Goal: Find specific page/section: Find specific page/section

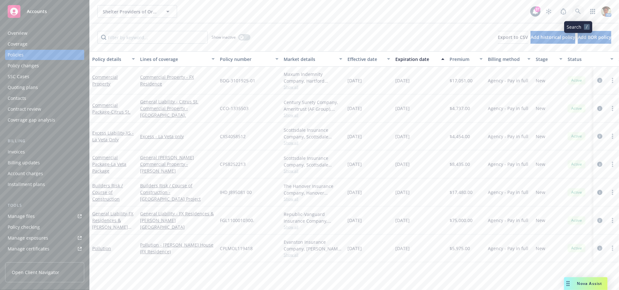
click at [578, 12] on icon at bounding box center [577, 11] width 5 height 5
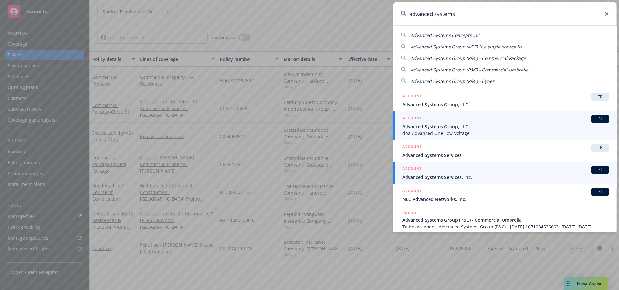
type input "advanced systems"
click at [426, 178] on span "Advanced Systems Services, Inc." at bounding box center [505, 177] width 207 height 7
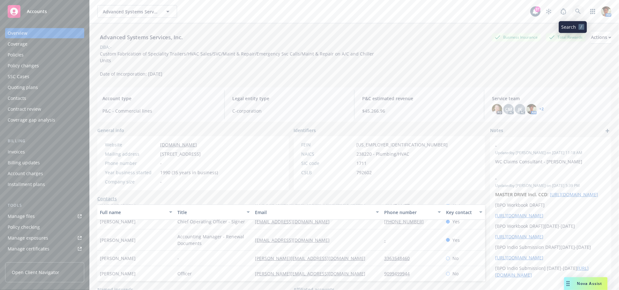
click at [575, 13] on icon at bounding box center [578, 12] width 6 height 6
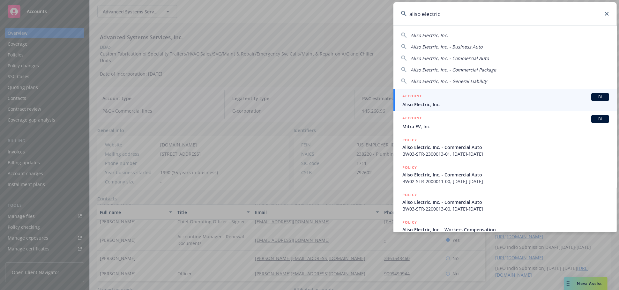
type input "aliso electric"
click at [435, 97] on div "ACCOUNT BI" at bounding box center [505, 97] width 207 height 8
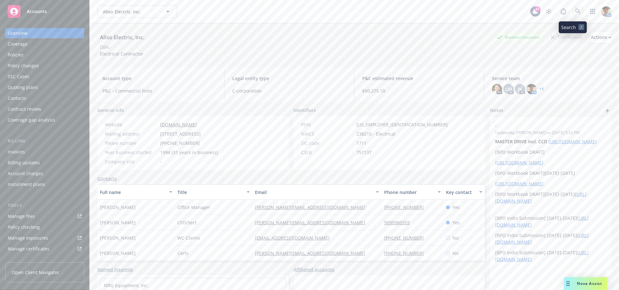
click at [573, 17] on link at bounding box center [578, 11] width 13 height 13
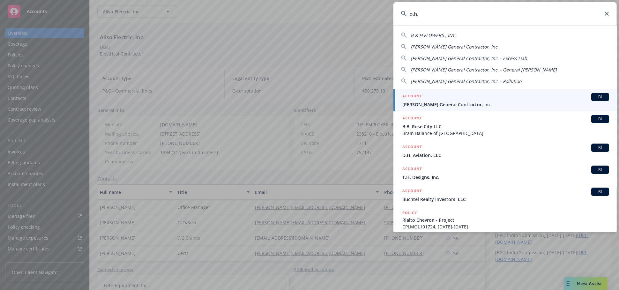
type input "b.h."
click at [437, 105] on span "[PERSON_NAME] General Contractor, Inc." at bounding box center [505, 104] width 207 height 7
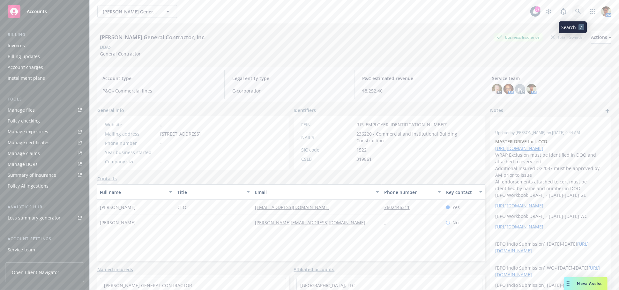
click at [575, 12] on icon at bounding box center [578, 12] width 6 height 6
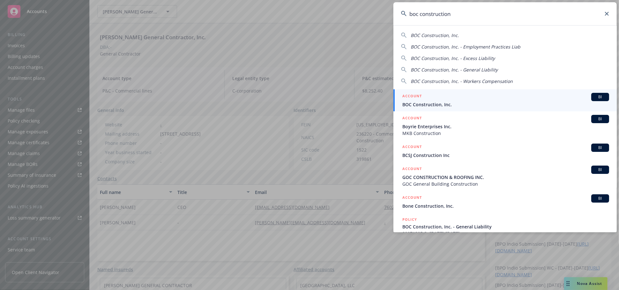
type input "boc construction"
click at [456, 95] on div "ACCOUNT BI" at bounding box center [505, 97] width 207 height 8
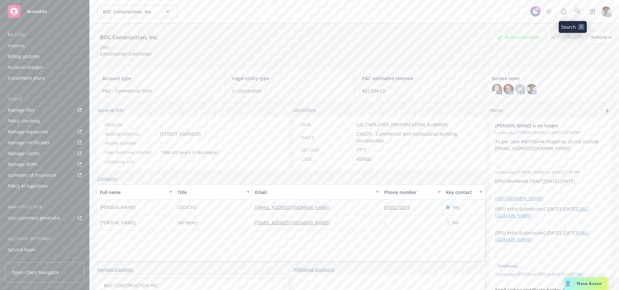
click at [575, 11] on icon at bounding box center [578, 12] width 6 height 6
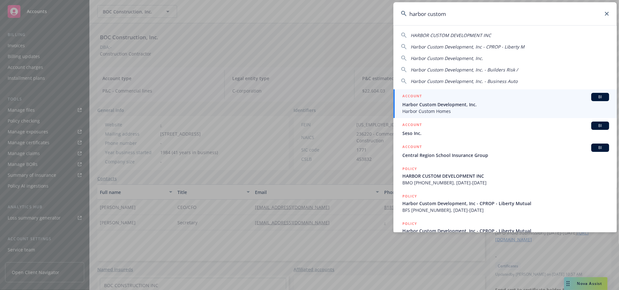
type input "harbor custom"
click at [461, 102] on span "Harbor Custom Development, Inc." at bounding box center [505, 104] width 207 height 7
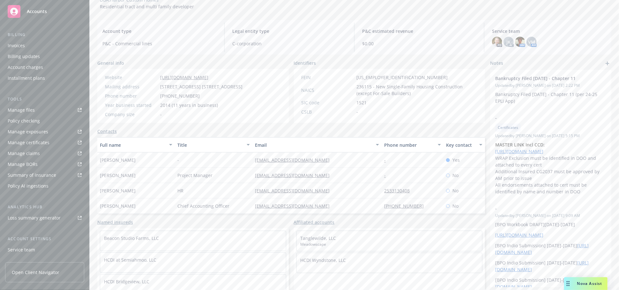
scroll to position [53, 0]
